Goal: Check status: Check status

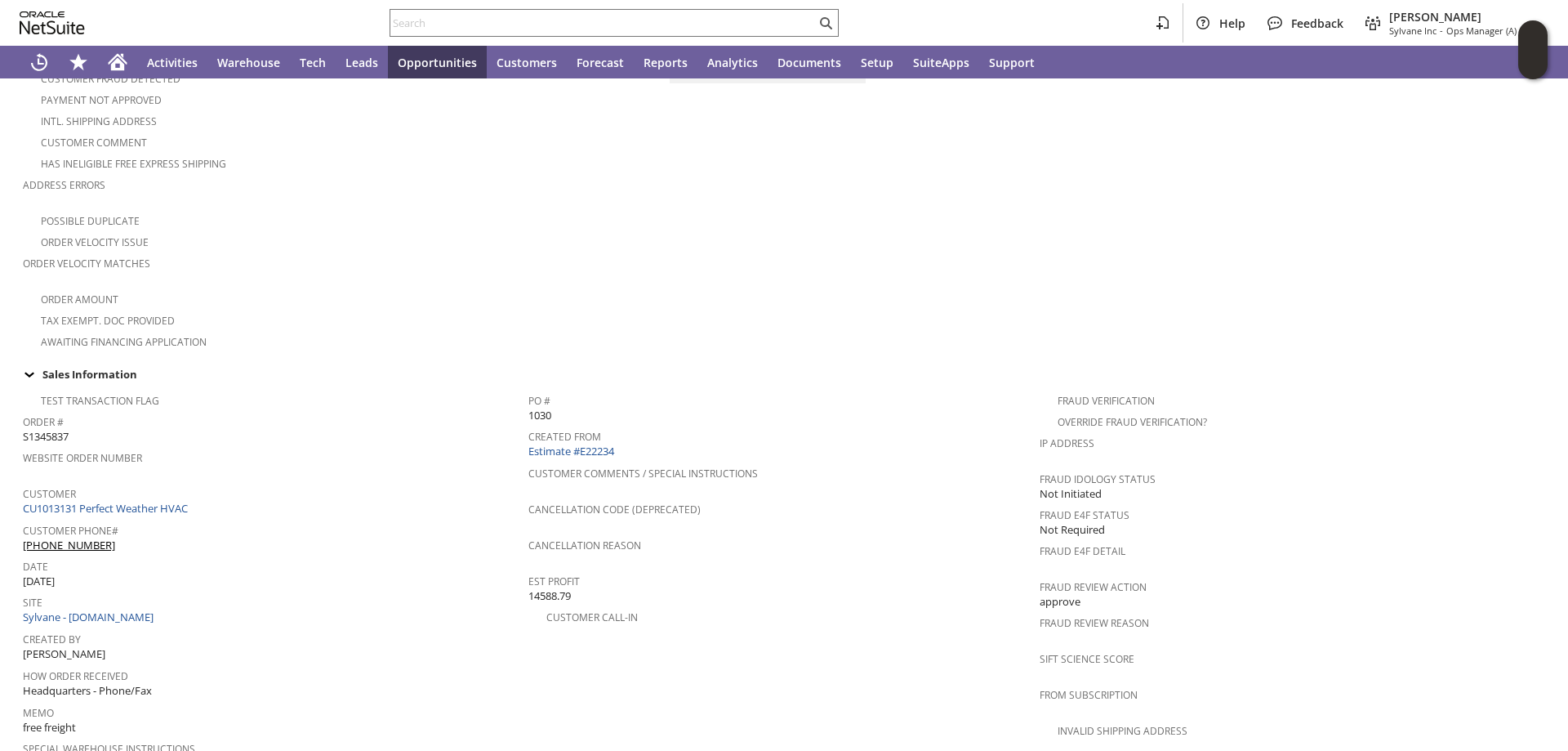
scroll to position [341, 0]
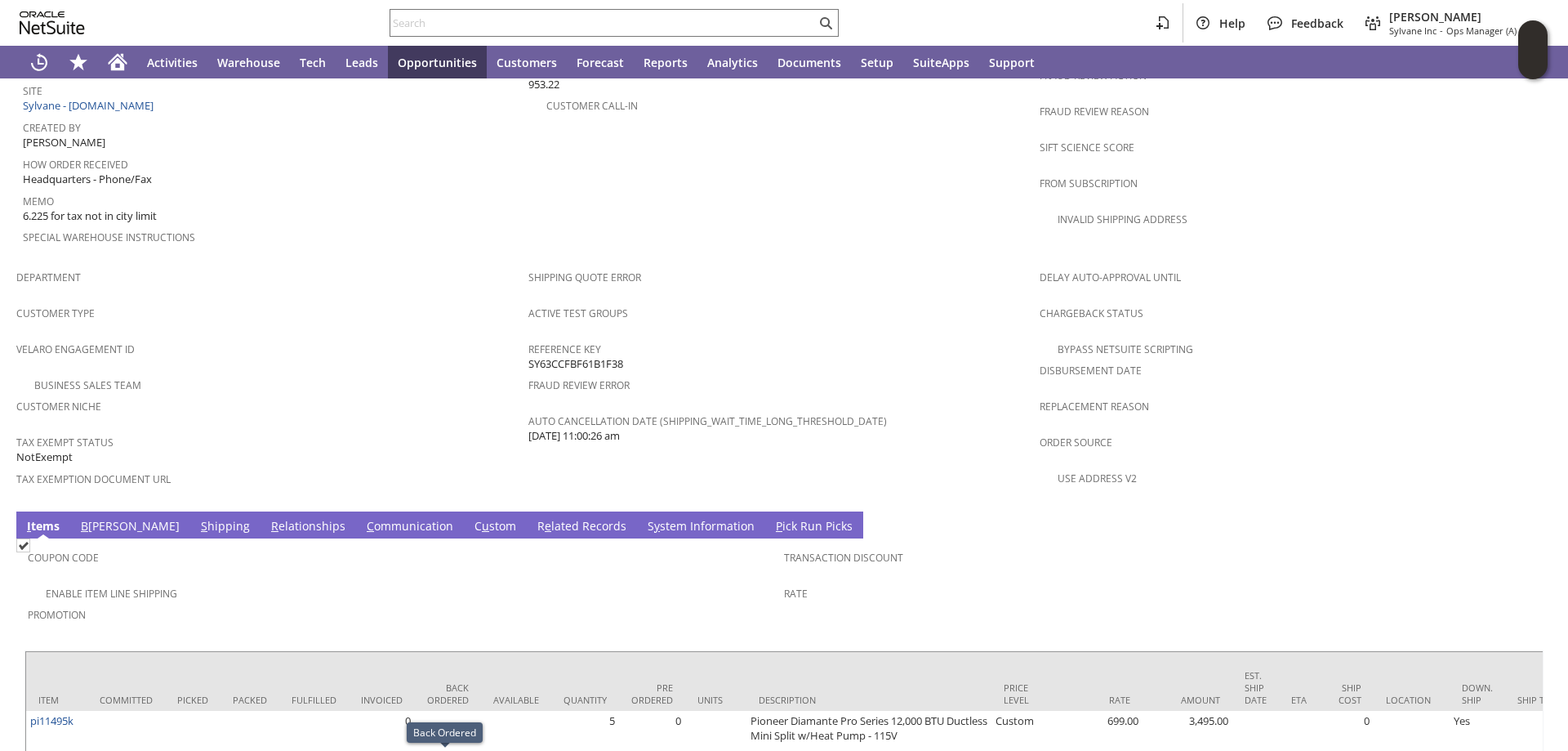
scroll to position [936, 0]
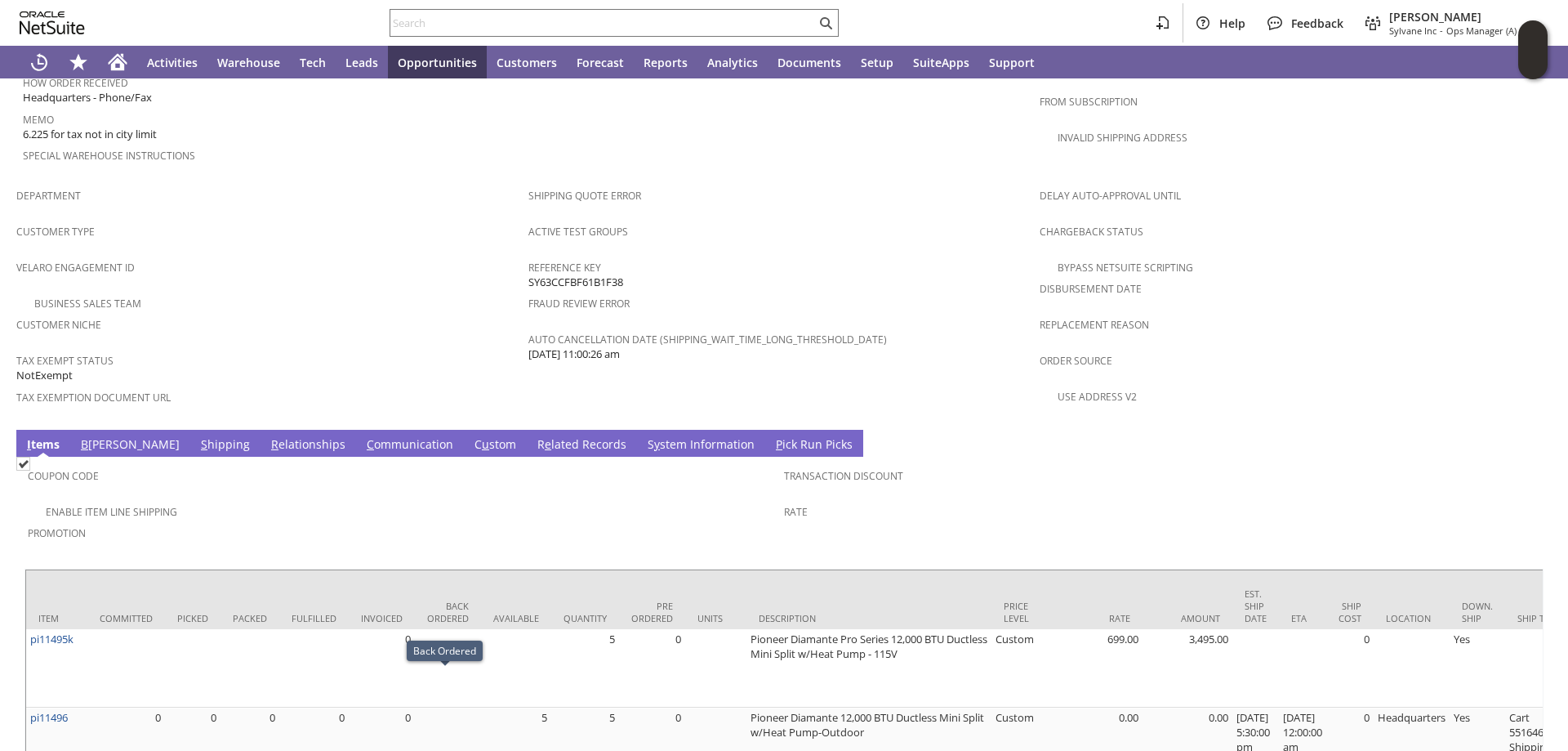
click at [94, 437] on link "B illing" at bounding box center [129, 446] width 107 height 18
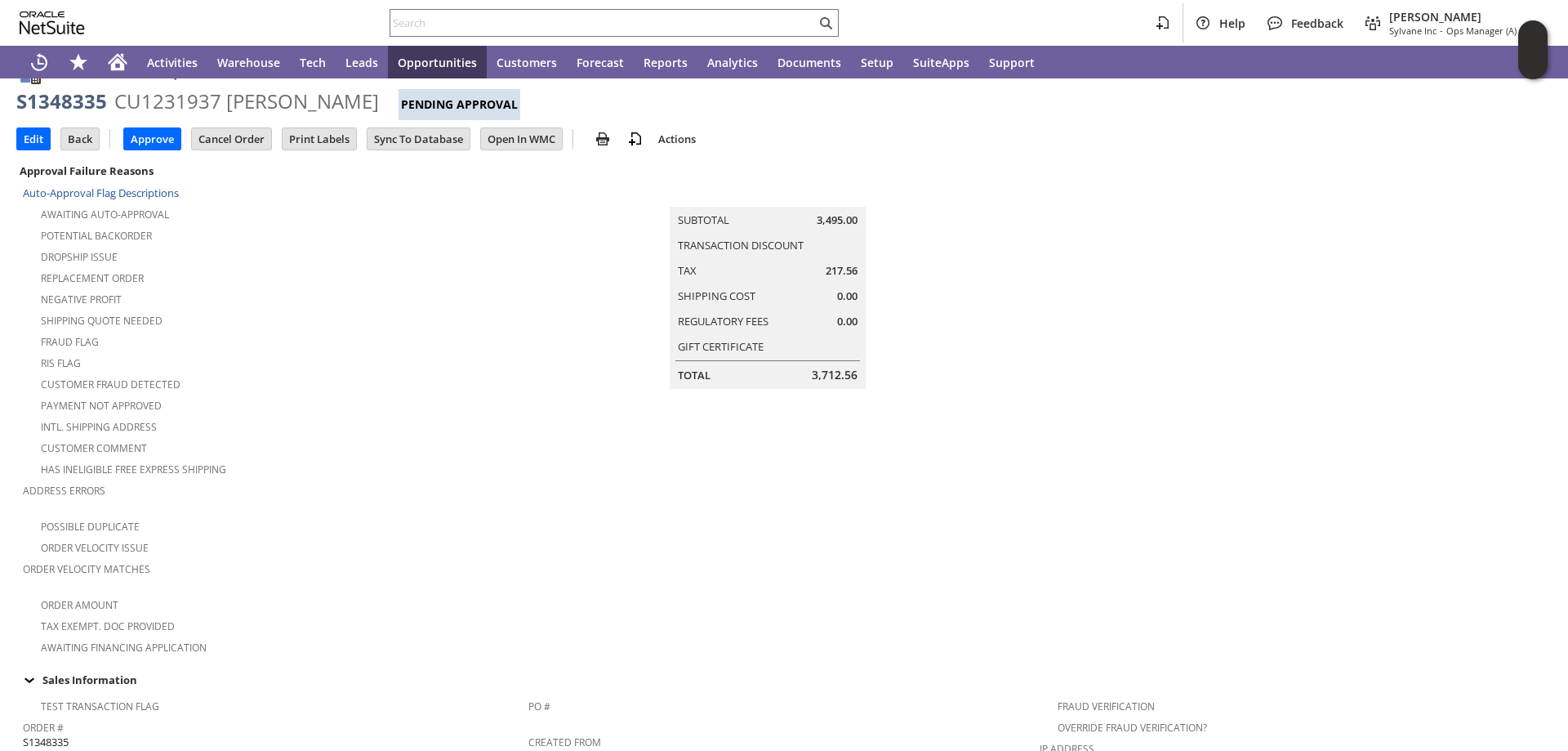
scroll to position [0, 0]
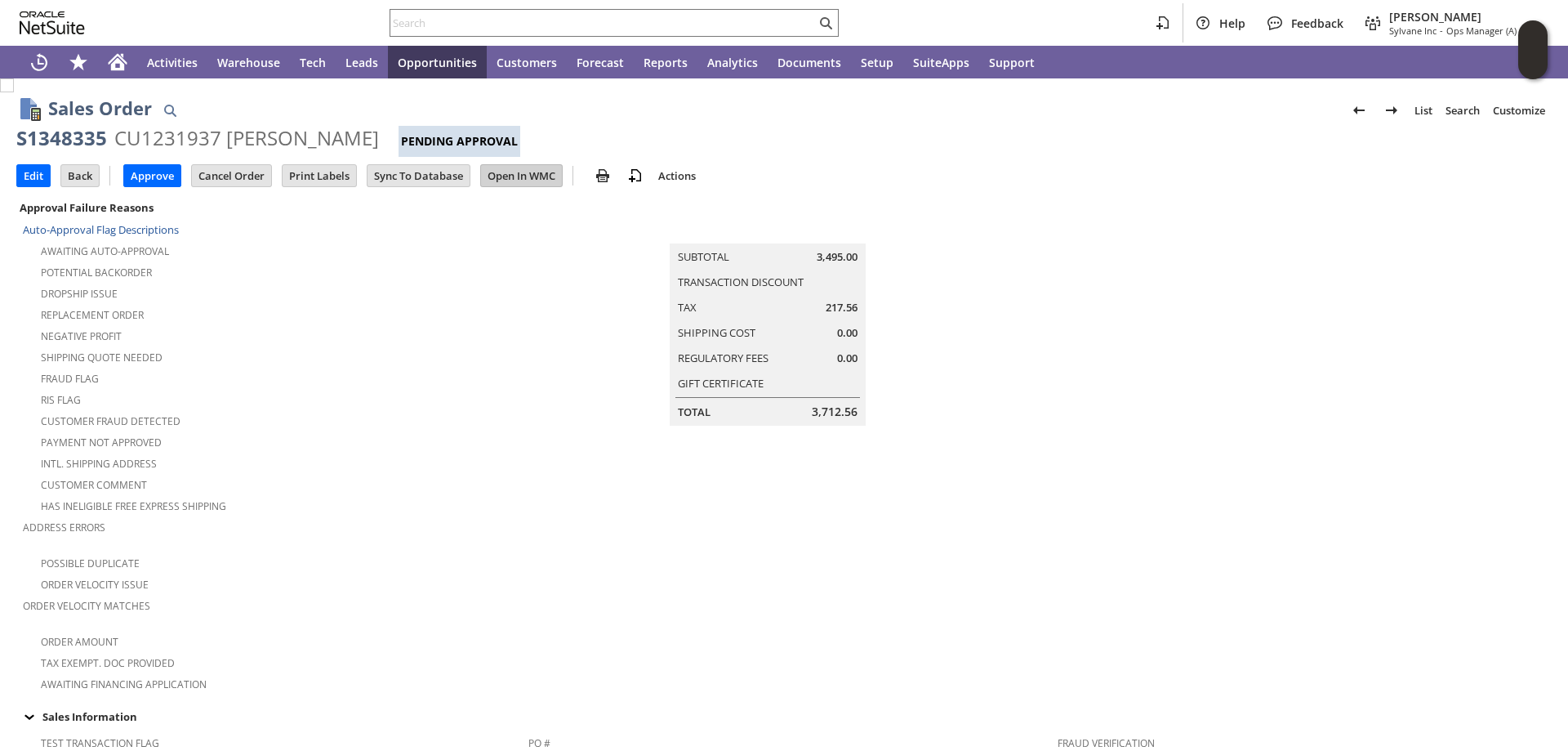
click at [530, 178] on input "Open In WMC" at bounding box center [521, 175] width 81 height 21
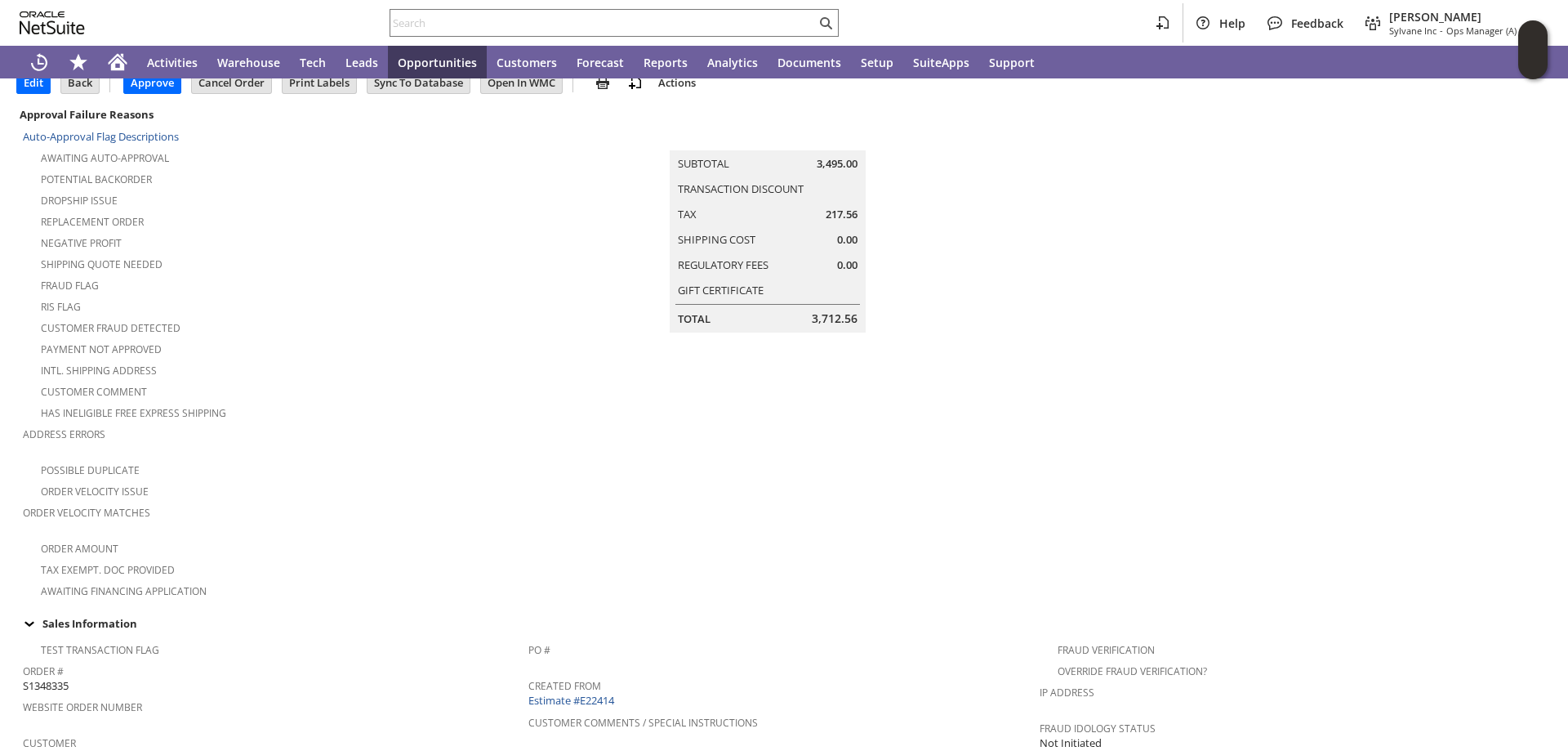
scroll to position [245, 0]
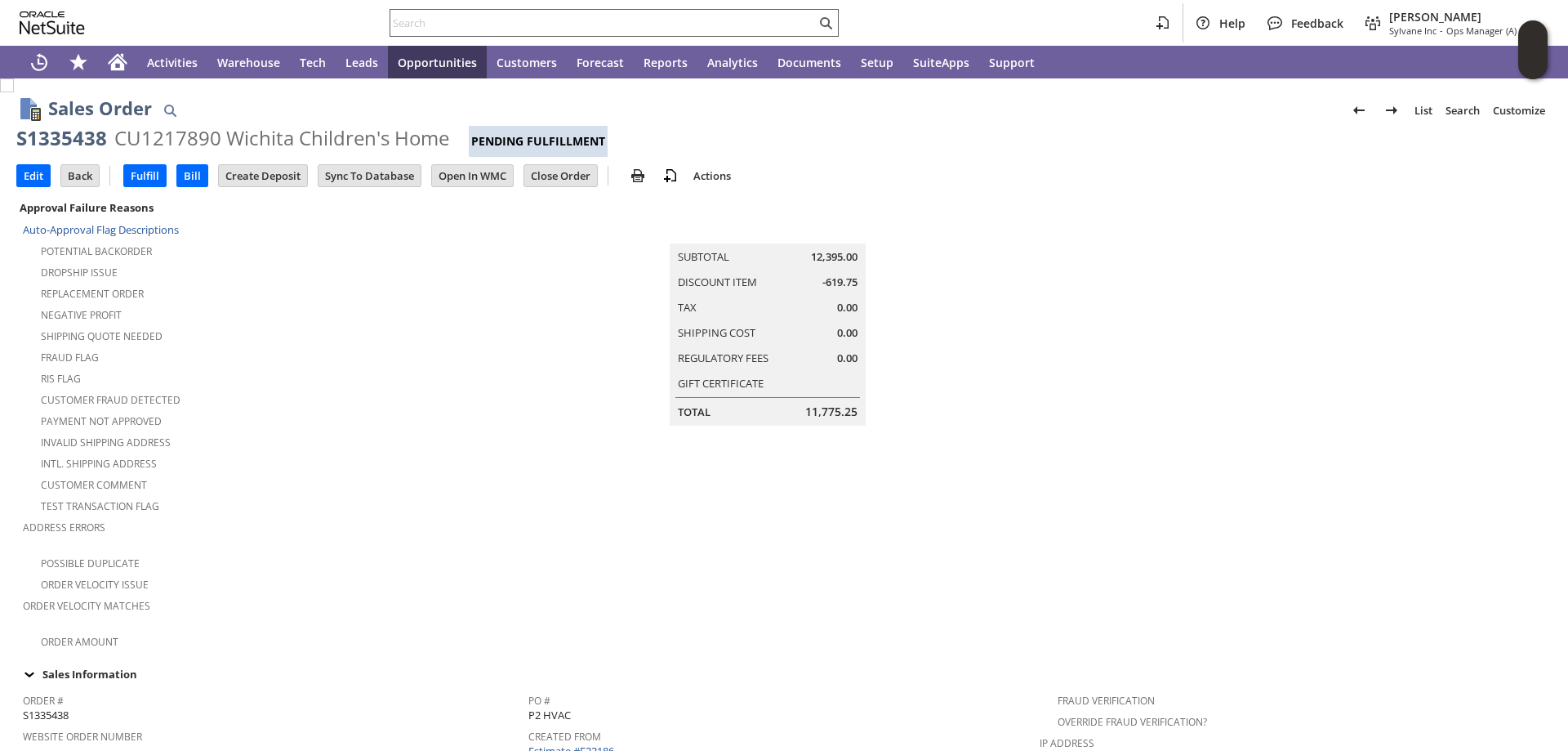
scroll to position [818, 0]
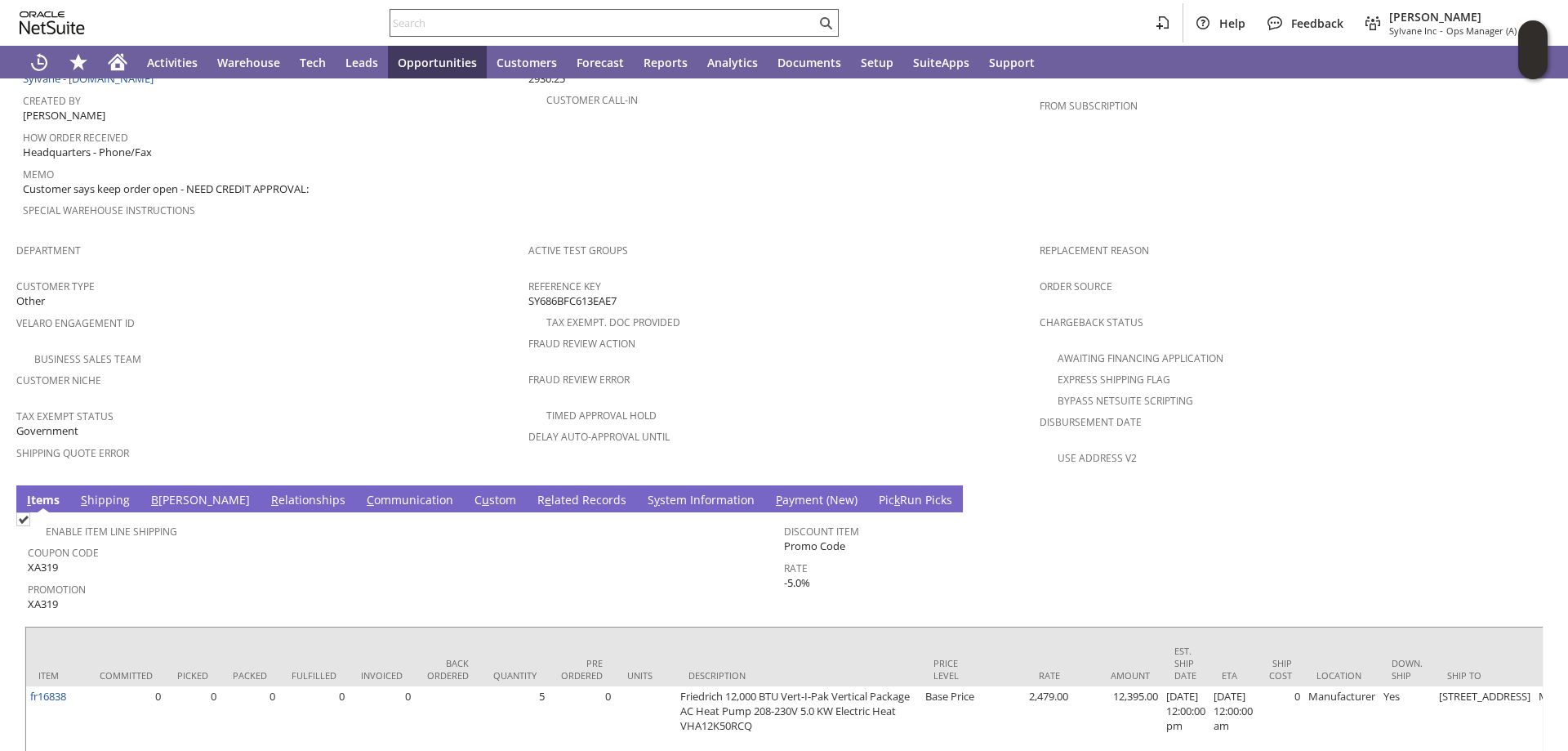
click at [405, 24] on input "text" at bounding box center [603, 23] width 425 height 20
paste input "47QDCC25MD8YP"
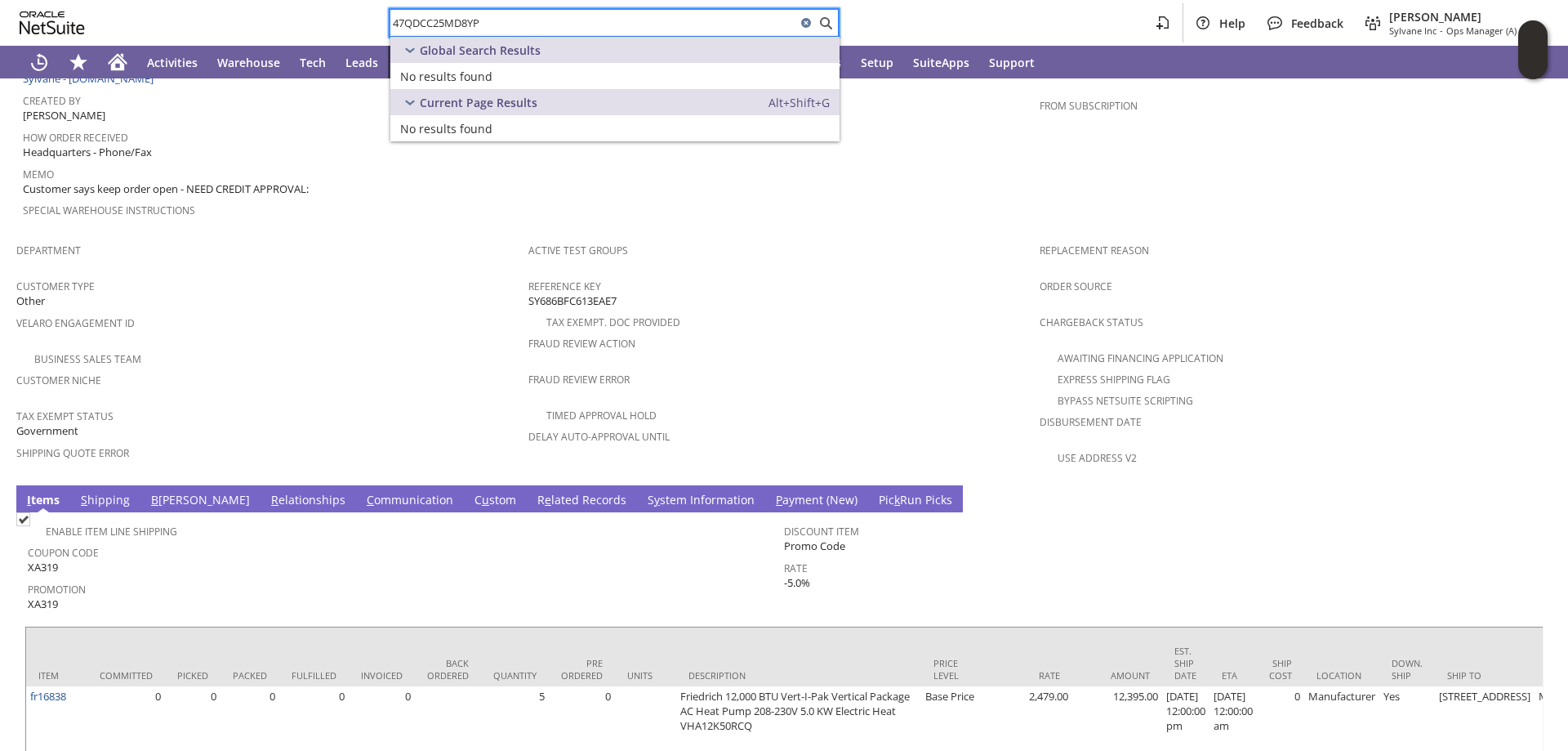
type input "47QDCC25MD8YP"
